Goal: Transaction & Acquisition: Purchase product/service

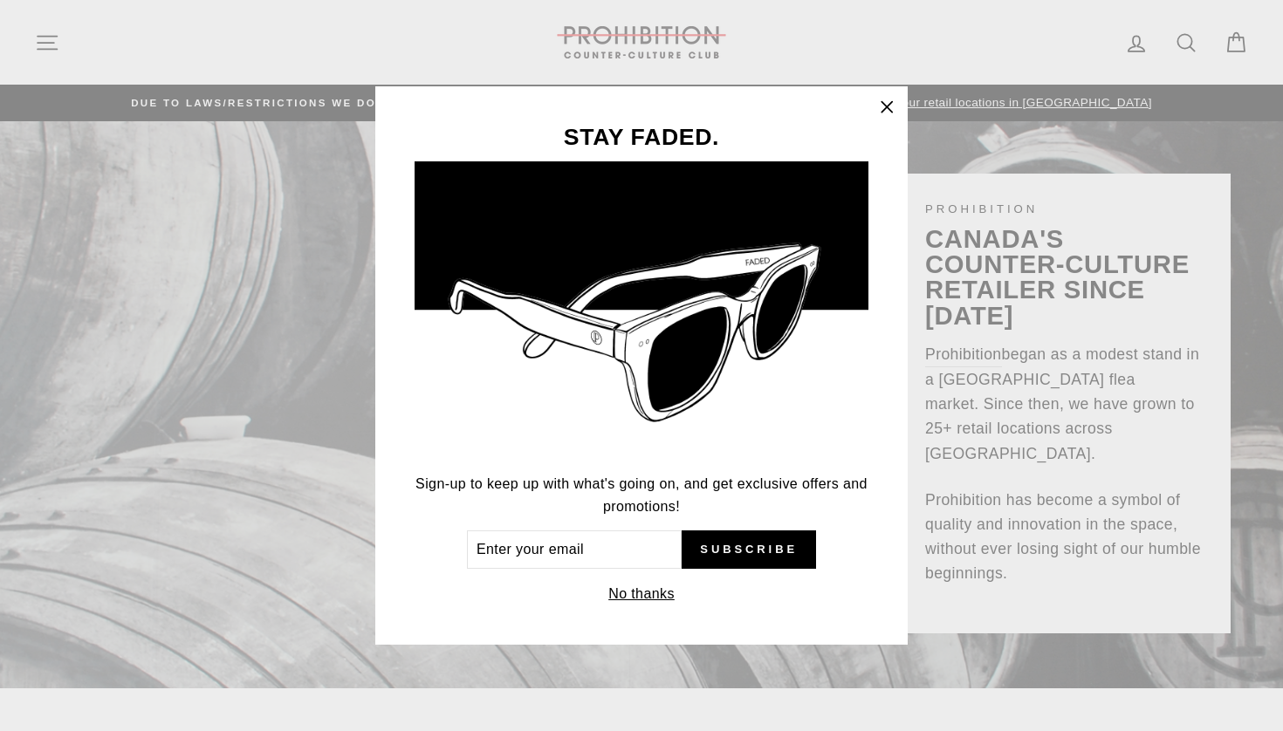
click at [888, 105] on icon "button" at bounding box center [886, 106] width 10 height 10
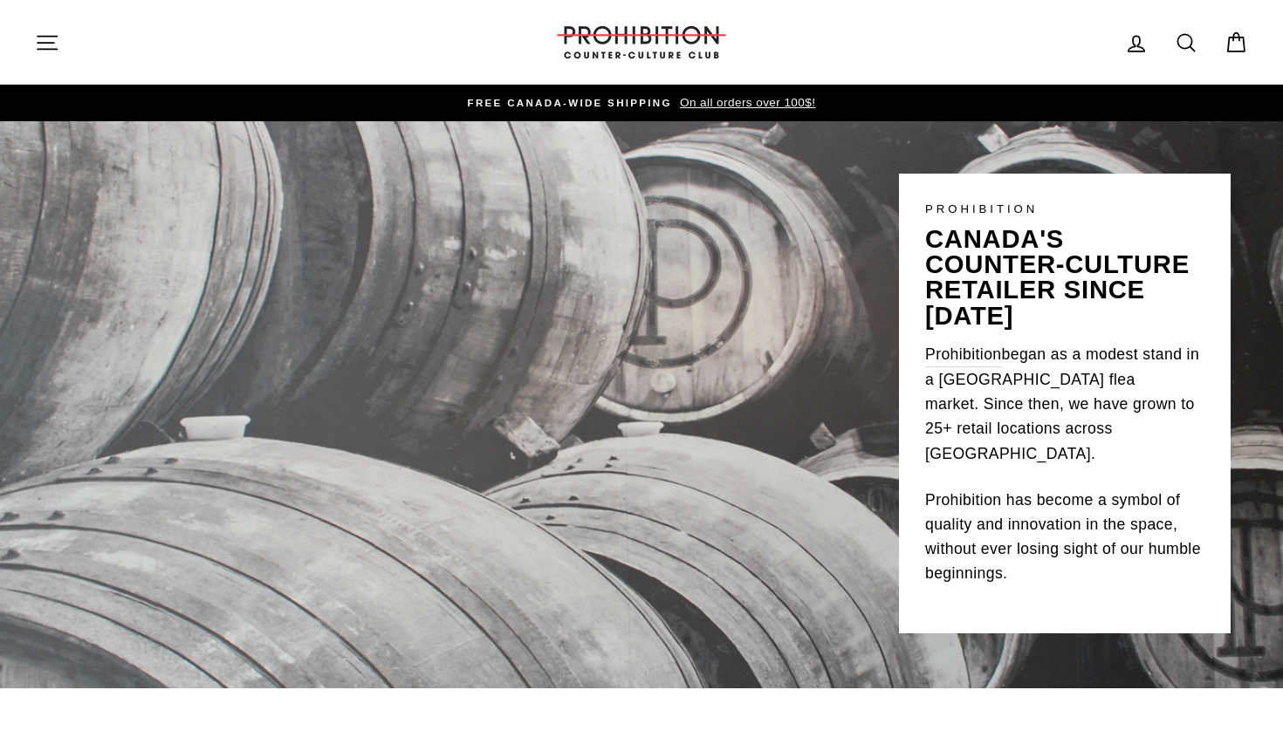
click at [1184, 40] on icon at bounding box center [1186, 43] width 24 height 24
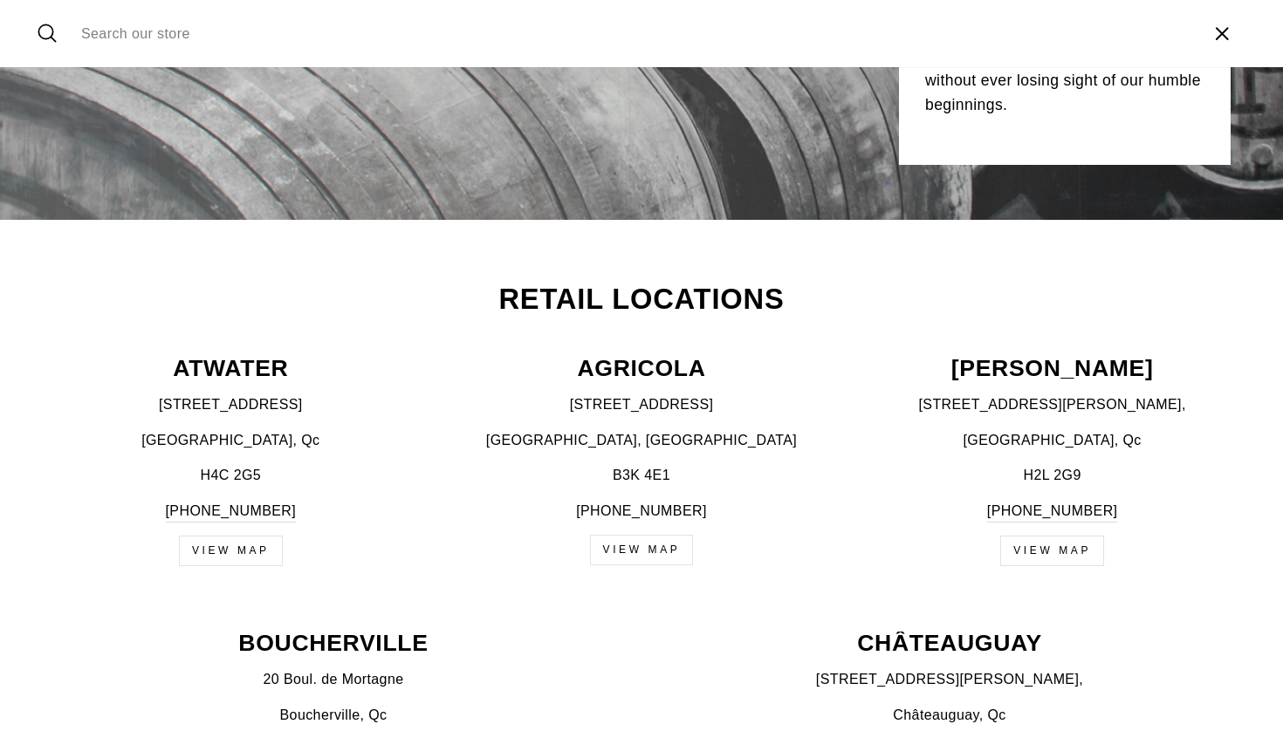
scroll to position [463, 0]
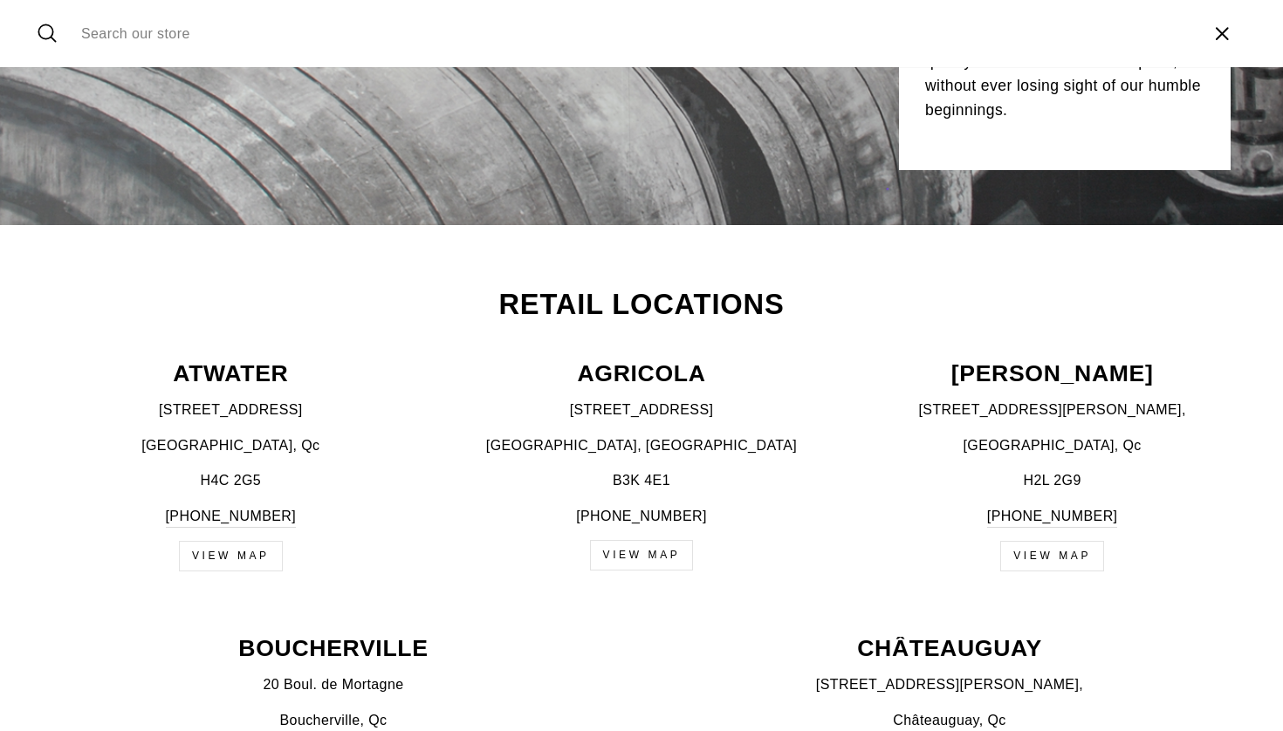
click at [1224, 27] on icon "button" at bounding box center [1222, 34] width 26 height 26
click at [1184, 30] on icon at bounding box center [1186, 34] width 24 height 24
type input "THC edible"
click at [53, 33] on button "Search" at bounding box center [54, 33] width 38 height 41
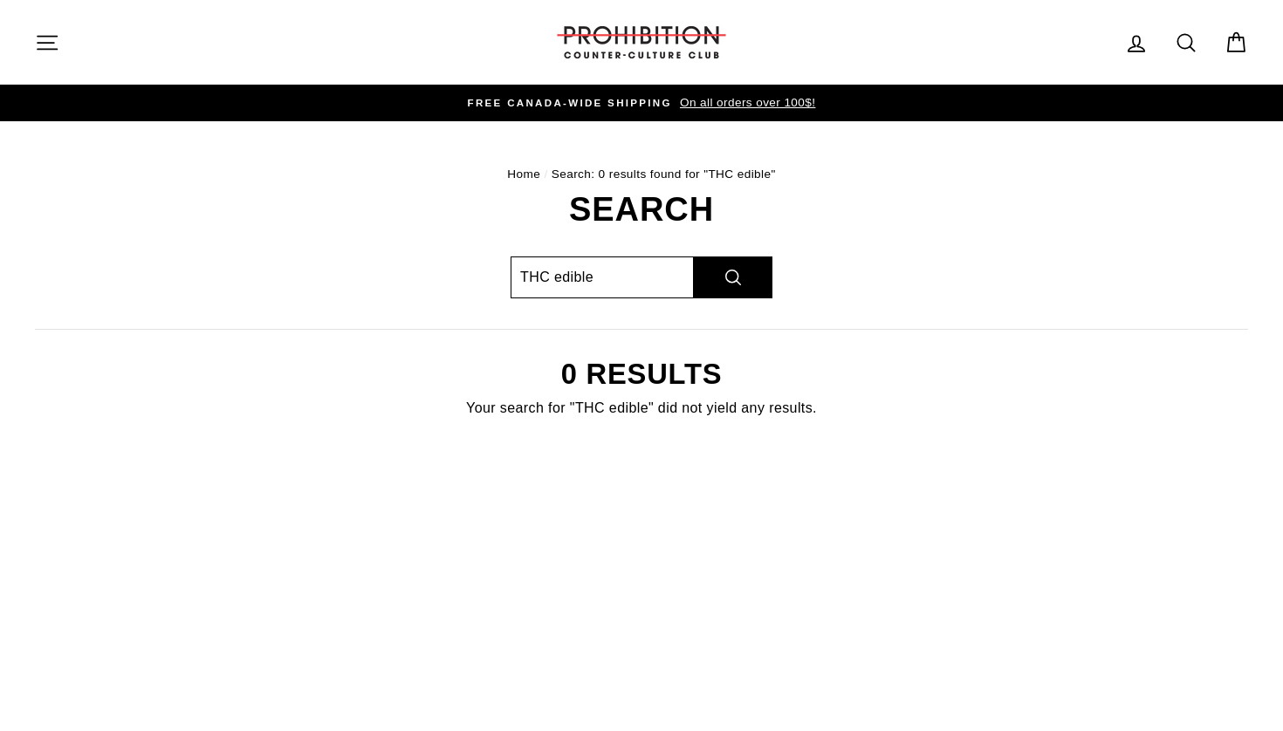
drag, startPoint x: 591, startPoint y: 278, endPoint x: 557, endPoint y: 276, distance: 34.1
click at [557, 276] on input "THC edible" at bounding box center [602, 278] width 183 height 42
type input "THC gummies"
click at [733, 276] on button "Search" at bounding box center [733, 278] width 79 height 42
